Goal: Use online tool/utility: Utilize a website feature to perform a specific function

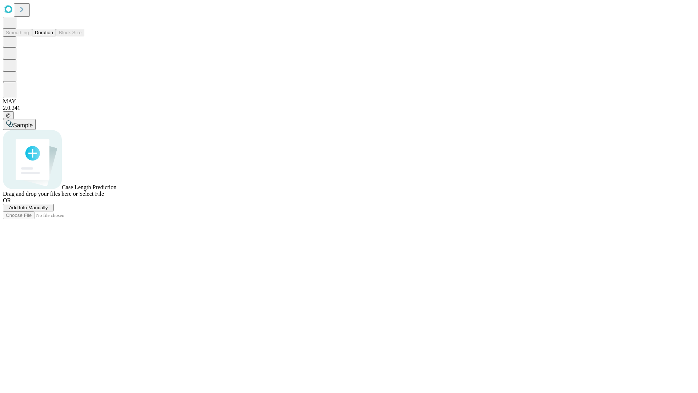
click at [53, 36] on button "Duration" at bounding box center [44, 33] width 24 height 8
click at [104, 197] on span "Select File" at bounding box center [91, 194] width 25 height 6
